Goal: Task Accomplishment & Management: Use online tool/utility

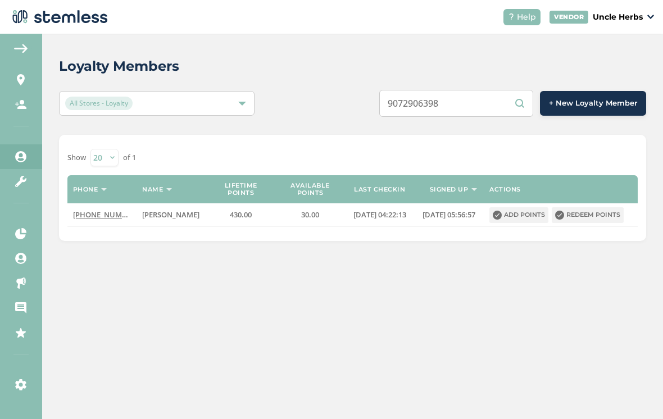
click at [434, 101] on input "9072906398" at bounding box center [456, 103] width 154 height 27
click at [431, 107] on input "9072906398" at bounding box center [456, 103] width 154 height 27
type input "9079475036"
click at [603, 220] on button "Redeem points" at bounding box center [588, 215] width 72 height 16
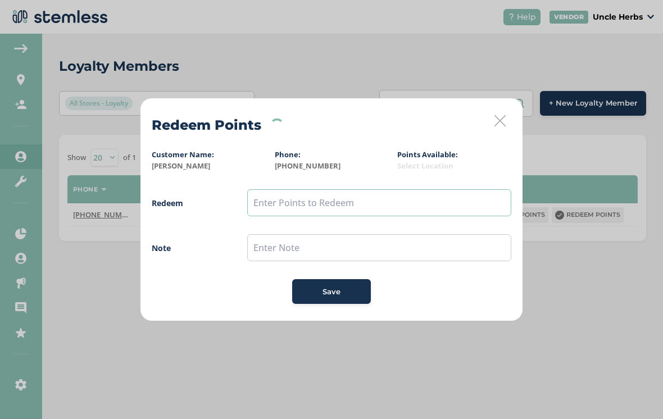
click at [319, 202] on input "text" at bounding box center [379, 202] width 264 height 27
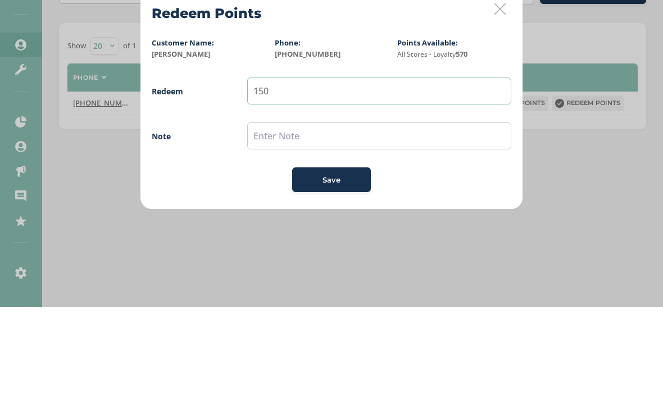
type input "150"
click at [359, 234] on input "text" at bounding box center [379, 247] width 264 height 27
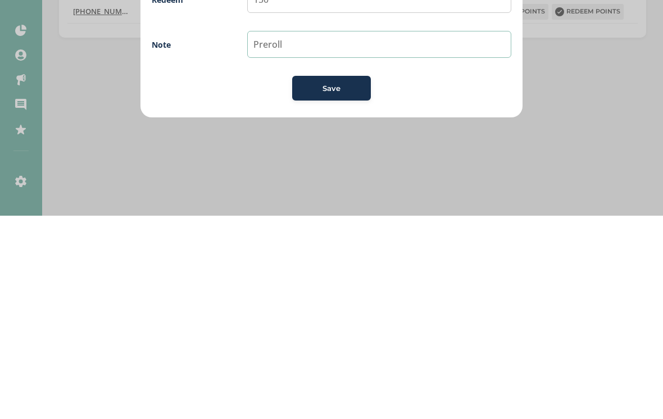
type input "Preroll"
click at [332, 287] on span "Save" at bounding box center [332, 292] width 18 height 11
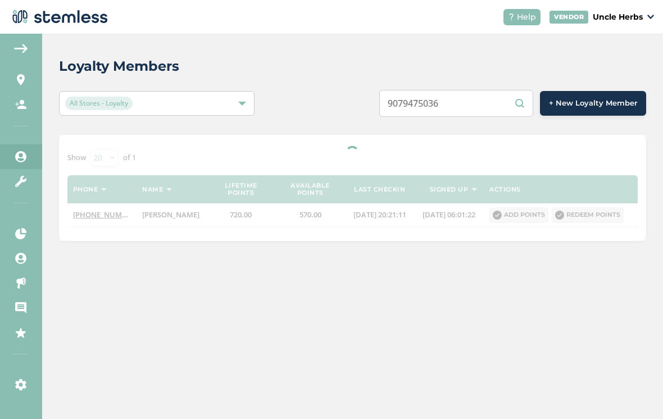
click at [464, 94] on input "9079475036" at bounding box center [456, 103] width 154 height 27
click at [433, 103] on input "9079475036" at bounding box center [456, 103] width 154 height 27
click at [429, 108] on input "9079475036" at bounding box center [456, 103] width 154 height 27
paste input "8876927"
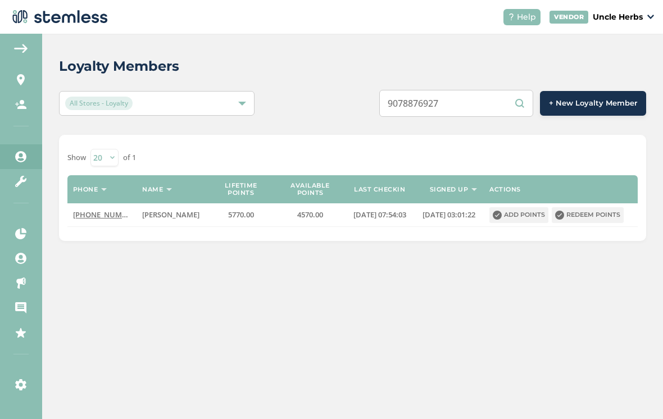
type input "9078876927"
click at [599, 215] on button "Redeem points" at bounding box center [588, 215] width 72 height 16
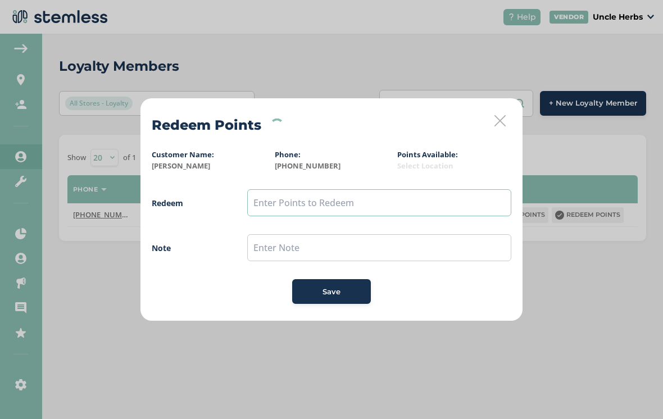
click at [371, 214] on input "text" at bounding box center [379, 202] width 264 height 27
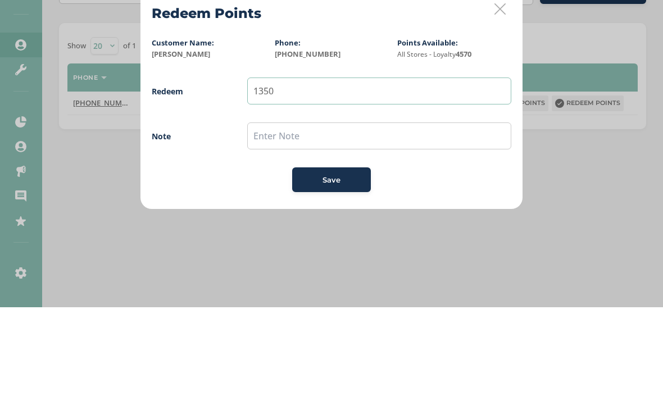
type input "1350"
click at [349, 234] on input "text" at bounding box center [379, 247] width 264 height 27
type input "9 prerolls 1 dollar each"
click at [331, 279] on button "Save" at bounding box center [331, 291] width 79 height 25
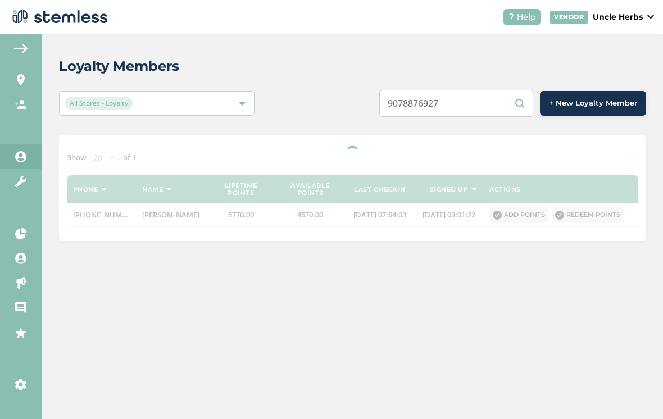
click at [482, 334] on div "Loyalty Members All Stores - Loyalty 9078876927 + New Loyalty Member Show [PHON…" at bounding box center [352, 227] width 621 height 386
click at [442, 102] on input "9078876927" at bounding box center [456, 103] width 154 height 27
click at [441, 106] on input "9078876927" at bounding box center [456, 103] width 154 height 27
click at [441, 105] on input "9078876927" at bounding box center [456, 103] width 154 height 27
paste input "9475036"
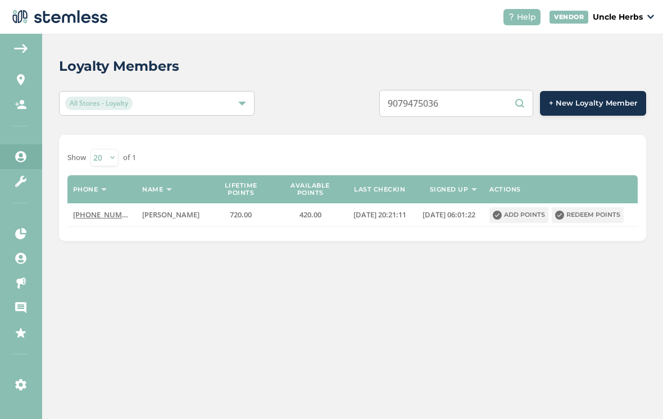
type input "9079475036"
click at [587, 215] on button "Redeem points" at bounding box center [588, 215] width 72 height 16
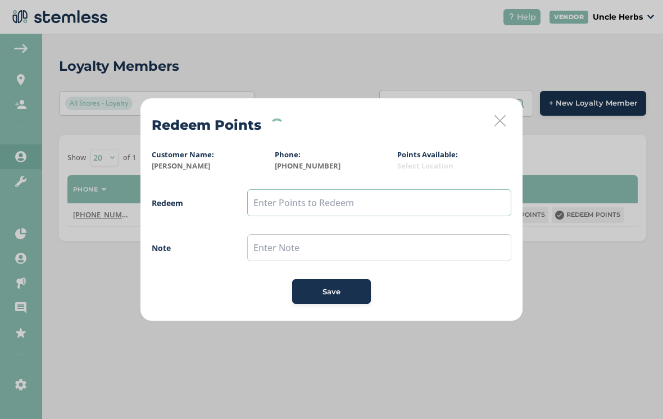
click at [354, 206] on input "text" at bounding box center [379, 202] width 264 height 27
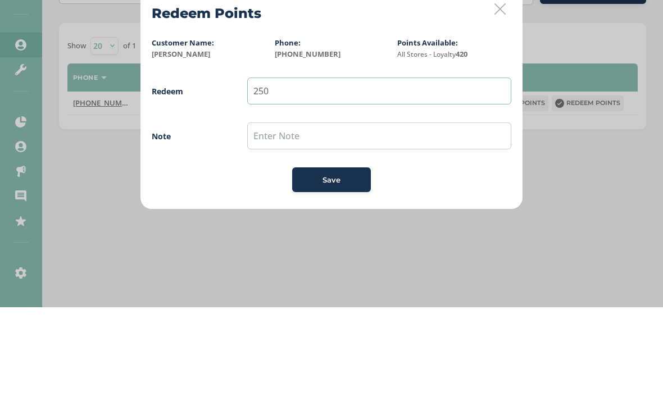
type input "250"
click at [314, 234] on input "text" at bounding box center [379, 247] width 264 height 27
type input "25 off"
click at [335, 189] on span "Redeem 250 Note 25 off Save" at bounding box center [332, 246] width 360 height 115
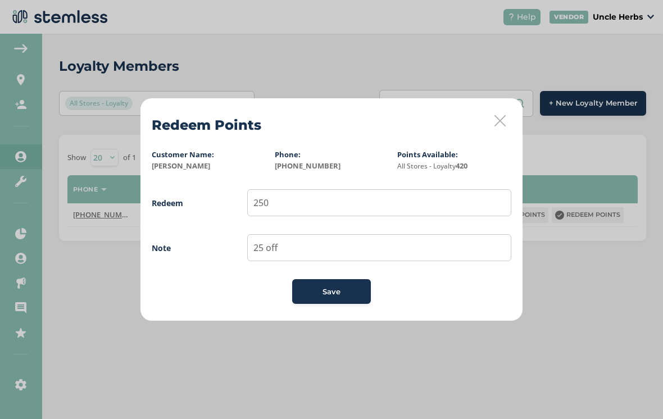
click at [349, 302] on button "Save" at bounding box center [331, 291] width 79 height 25
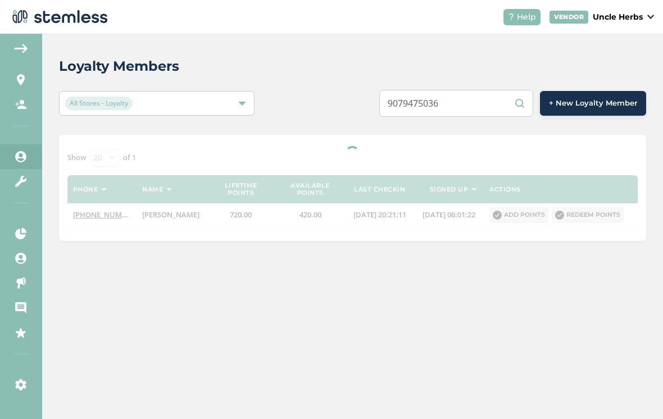
click at [465, 108] on input "9079475036" at bounding box center [456, 103] width 154 height 27
click at [437, 105] on input "9079475036" at bounding box center [456, 103] width 154 height 27
click at [434, 107] on input "9079475036" at bounding box center [456, 103] width 154 height 27
paste input "8844575"
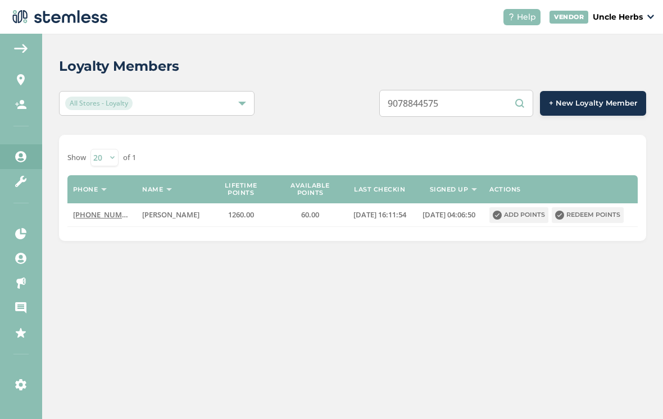
click at [470, 280] on div "Loyalty Members All Stores - Loyalty 9078844575 + New Loyalty Member Show [PHON…" at bounding box center [352, 227] width 621 height 386
click at [465, 103] on input "9078844575" at bounding box center [456, 103] width 154 height 27
click at [445, 101] on input "9078844575" at bounding box center [456, 103] width 154 height 27
click at [440, 102] on input "9078844575" at bounding box center [456, 103] width 154 height 27
paste input "914978"
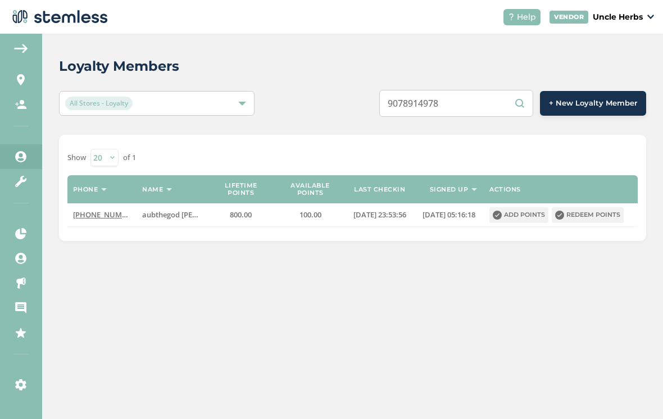
type input "9078914978"
click at [586, 209] on button "Redeem points" at bounding box center [588, 215] width 72 height 16
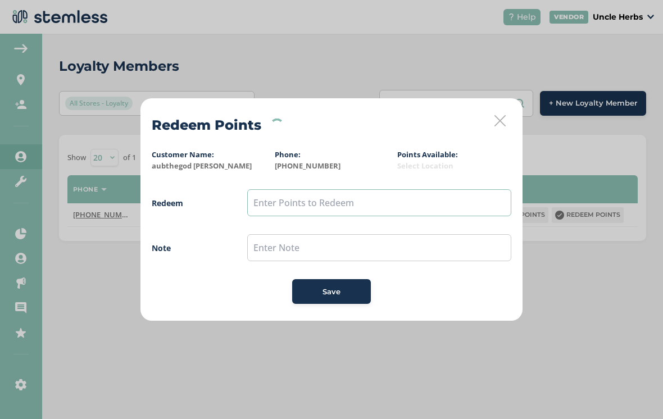
click at [452, 196] on input "text" at bounding box center [379, 202] width 264 height 27
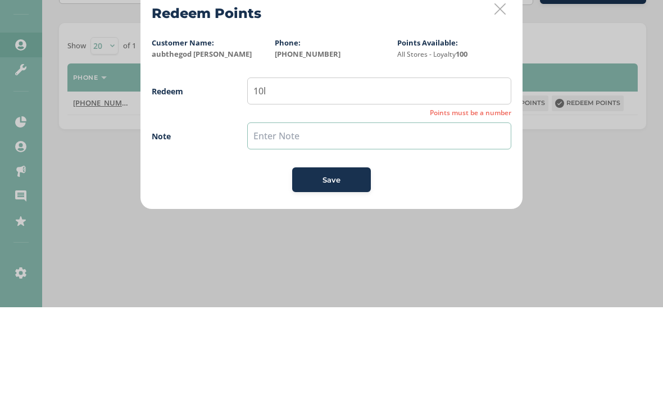
click at [329, 234] on input "text" at bounding box center [379, 247] width 264 height 27
click at [365, 189] on input "10l" at bounding box center [379, 202] width 264 height 27
type input "100"
click at [352, 234] on input "text" at bounding box center [379, 247] width 264 height 27
type input "20 percent last hour last day"
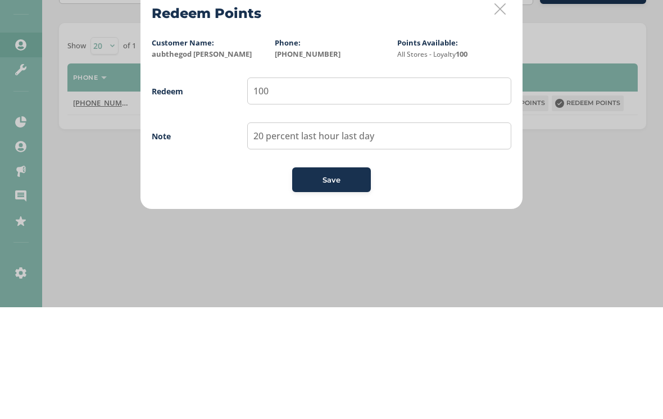
click at [340, 287] on span "Save" at bounding box center [332, 292] width 18 height 11
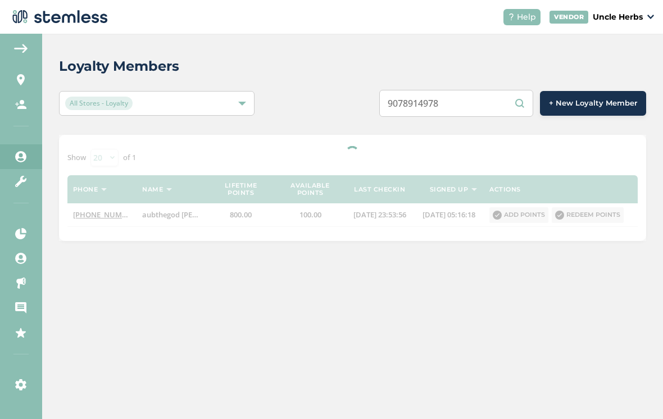
click at [459, 101] on input "9078914978" at bounding box center [456, 103] width 154 height 27
click at [439, 104] on input "9078914978" at bounding box center [456, 103] width 154 height 27
click at [437, 108] on input "9078914978" at bounding box center [456, 103] width 154 height 27
paste input "9570882"
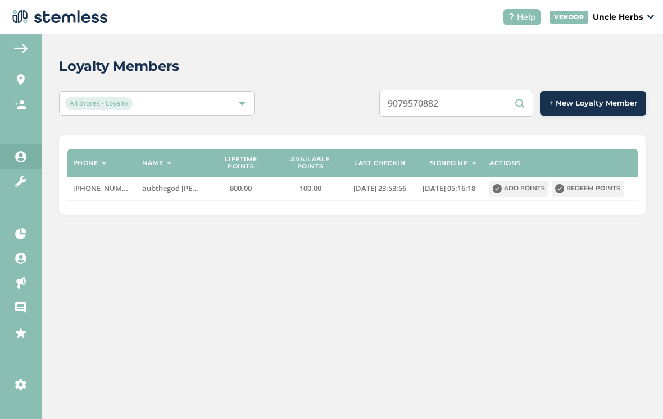
click at [490, 116] on input "9079570882" at bounding box center [456, 103] width 154 height 27
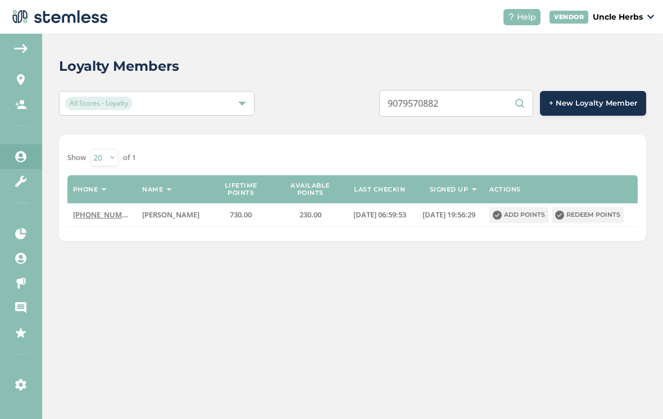
click at [484, 380] on div "Loyalty Members All Stores - Loyalty 9079570882 + New Loyalty Member Show [PHON…" at bounding box center [352, 227] width 621 height 386
click at [463, 114] on input "9079570882" at bounding box center [456, 103] width 154 height 27
click at [447, 107] on input "9079570882" at bounding box center [456, 103] width 154 height 27
click at [442, 106] on input "9079570882" at bounding box center [456, 103] width 154 height 27
paste input "2233695"
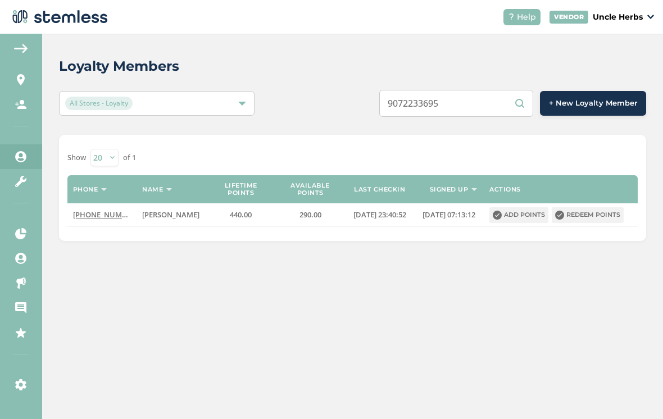
type input "9072233695"
click at [501, 282] on div "Loyalty Members All Stores - Loyalty 9072233695 + New Loyalty Member Show [PHON…" at bounding box center [352, 227] width 621 height 386
click at [602, 212] on button "Redeem points" at bounding box center [588, 215] width 72 height 16
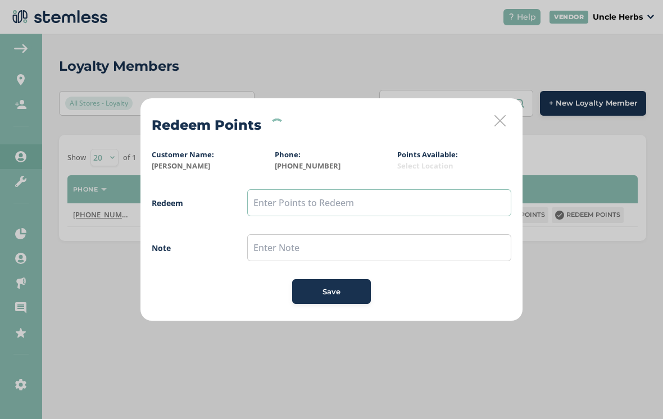
click at [347, 196] on input "text" at bounding box center [379, 202] width 264 height 27
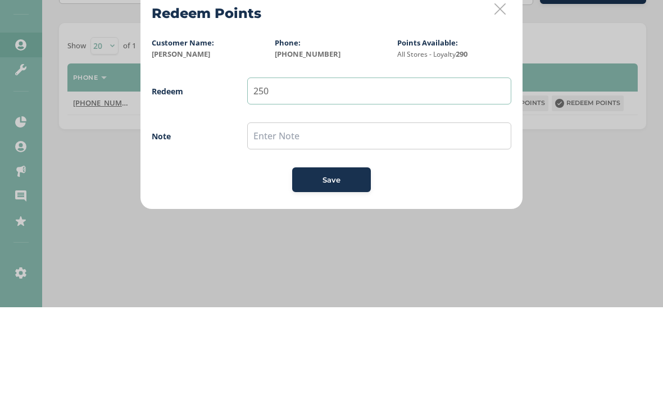
type input "250"
click at [424, 234] on input "text" at bounding box center [379, 247] width 264 height 27
type input "P"
type input "25 off"
click at [337, 287] on span "Save" at bounding box center [332, 292] width 18 height 11
